Goal: Task Accomplishment & Management: Complete application form

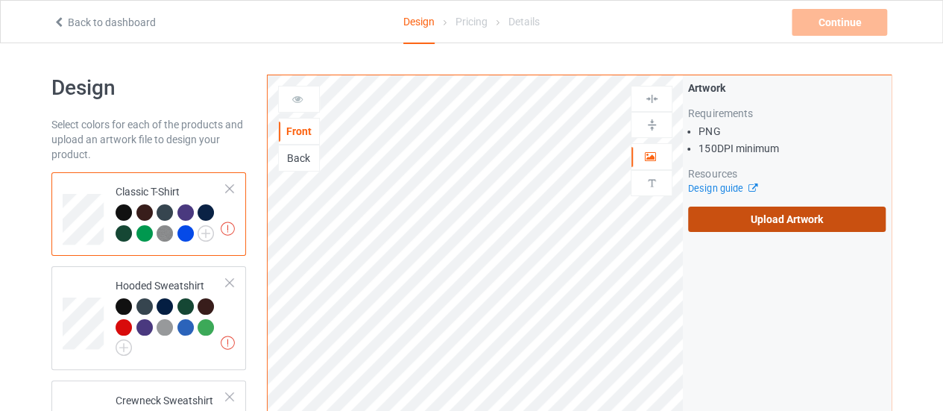
click at [745, 211] on label "Upload Artwork" at bounding box center [787, 218] width 198 height 25
click at [0, 0] on input "Upload Artwork" at bounding box center [0, 0] width 0 height 0
click at [708, 217] on label "Upload Artwork" at bounding box center [787, 218] width 198 height 25
click at [0, 0] on input "Upload Artwork" at bounding box center [0, 0] width 0 height 0
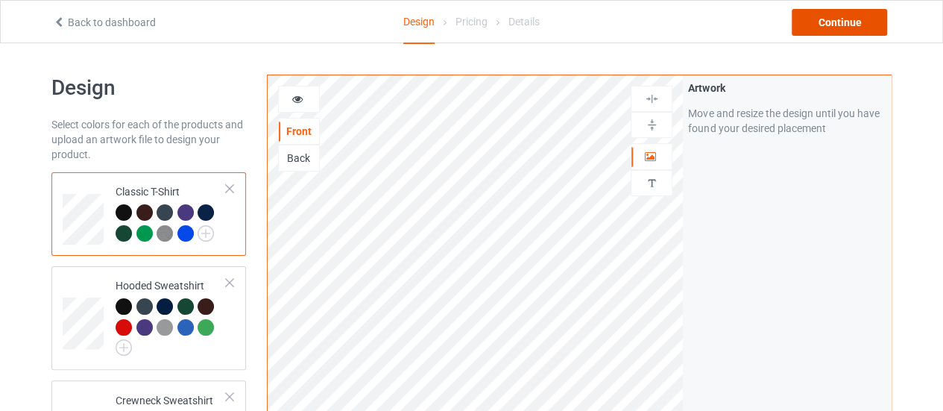
click at [821, 21] on div "Continue" at bounding box center [839, 22] width 95 height 27
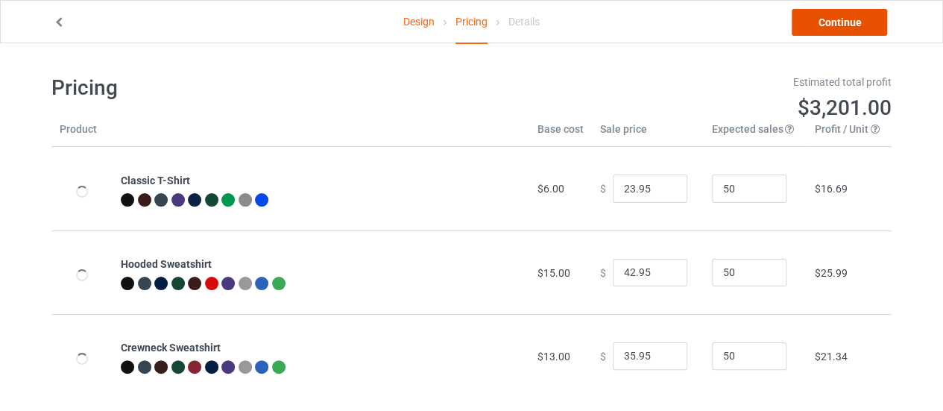
click at [821, 30] on link "Continue" at bounding box center [839, 22] width 95 height 27
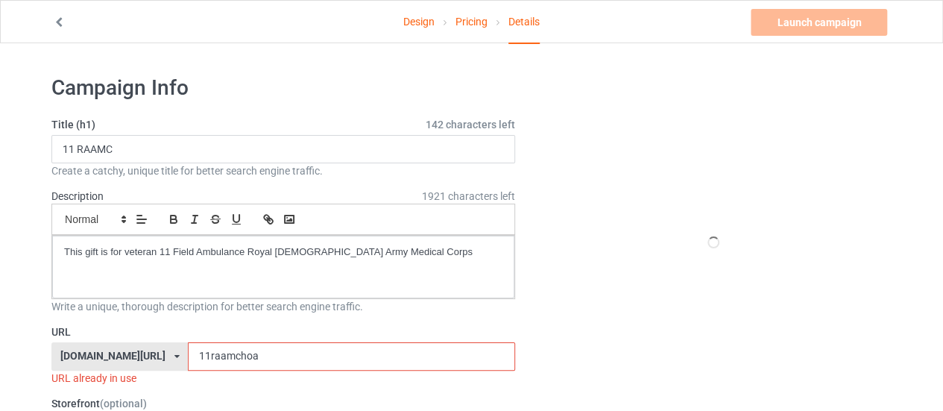
click at [249, 359] on input "11raamchoa" at bounding box center [351, 356] width 326 height 28
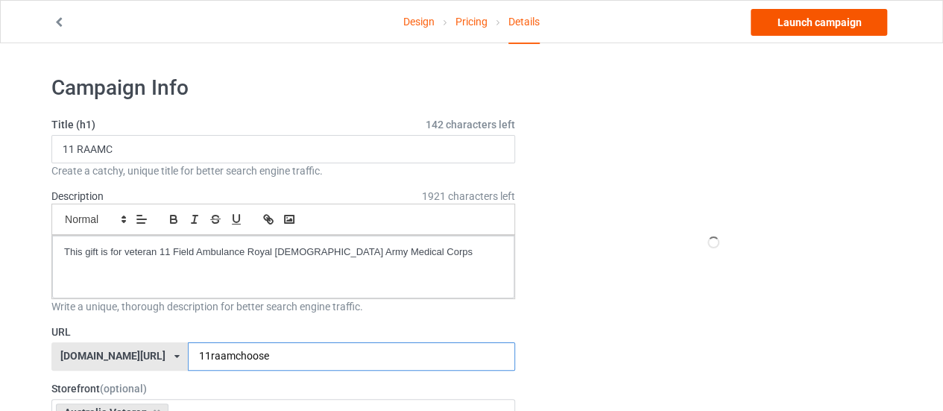
type input "11raamchoose"
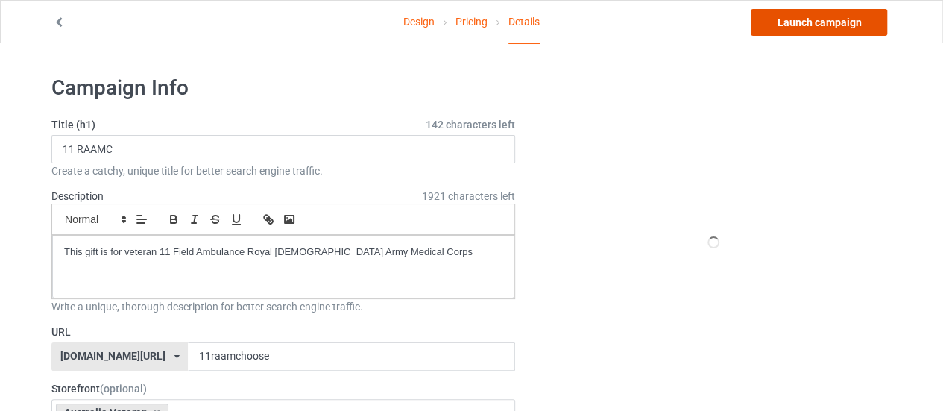
click at [820, 20] on link "Launch campaign" at bounding box center [819, 22] width 136 height 27
